Goal: Task Accomplishment & Management: Complete application form

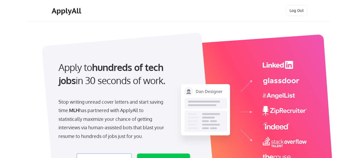
select select ""engineering""
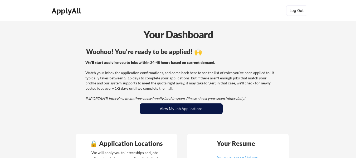
click at [215, 108] on button "View My Job Applications" at bounding box center [181, 108] width 83 height 11
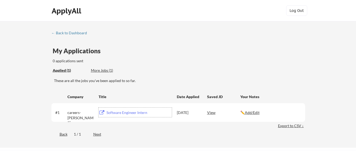
click at [136, 111] on div "Software Engineer Intern" at bounding box center [138, 112] width 65 height 5
click at [215, 114] on div "View" at bounding box center [223, 111] width 33 height 9
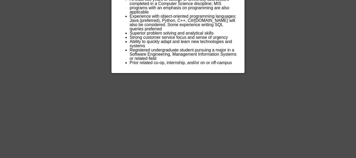
click at [267, 41] on div at bounding box center [178, 79] width 356 height 158
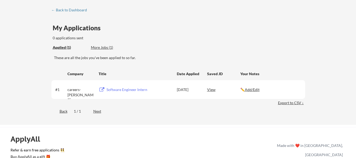
scroll to position [21, 0]
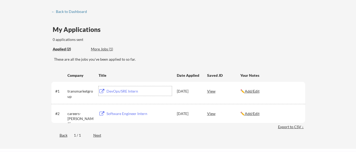
click at [131, 92] on div "DevOps/SRE Intern" at bounding box center [138, 90] width 65 height 5
click at [99, 50] on div "More Jobs (1)" at bounding box center [110, 48] width 39 height 5
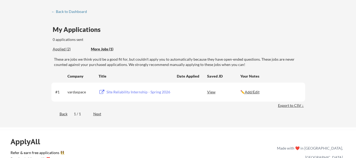
click at [64, 49] on div "Applied (2)" at bounding box center [70, 48] width 34 height 5
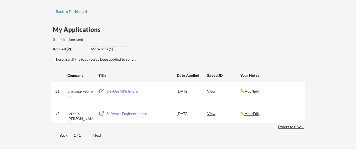
click at [105, 49] on div "More Jobs (1)" at bounding box center [110, 48] width 39 height 5
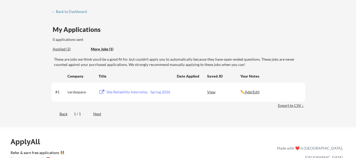
click at [120, 92] on div "Site Reliability Internship - Spring 2026" at bounding box center [138, 91] width 65 height 5
click at [83, 13] on div "← Back to Dashboard" at bounding box center [70, 12] width 39 height 4
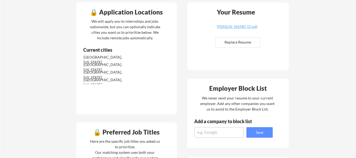
scroll to position [89, 0]
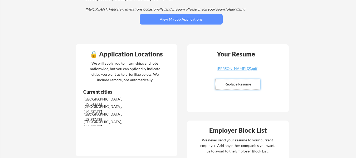
click at [228, 86] on input "file" at bounding box center [237, 84] width 44 height 10
type input "C:\fakepath\Jonathan_Mathurin_Resume_hubspot_fixed.pdf"
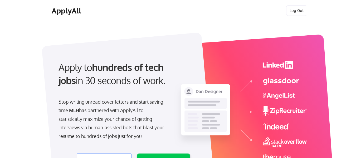
select select ""engineering""
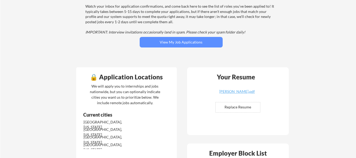
scroll to position [83, 0]
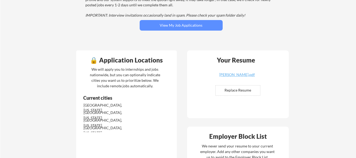
click at [199, 27] on button "View My Job Applications" at bounding box center [181, 25] width 83 height 11
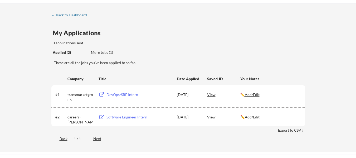
scroll to position [22, 0]
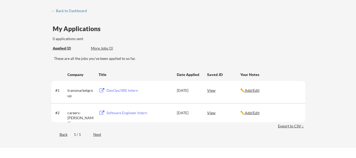
click at [105, 49] on div "More Jobs (1)" at bounding box center [110, 48] width 39 height 5
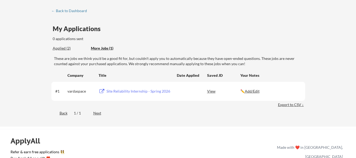
click at [152, 92] on div "Site Reliability Internship - Spring 2026" at bounding box center [138, 90] width 65 height 5
